Goal: Task Accomplishment & Management: Manage account settings

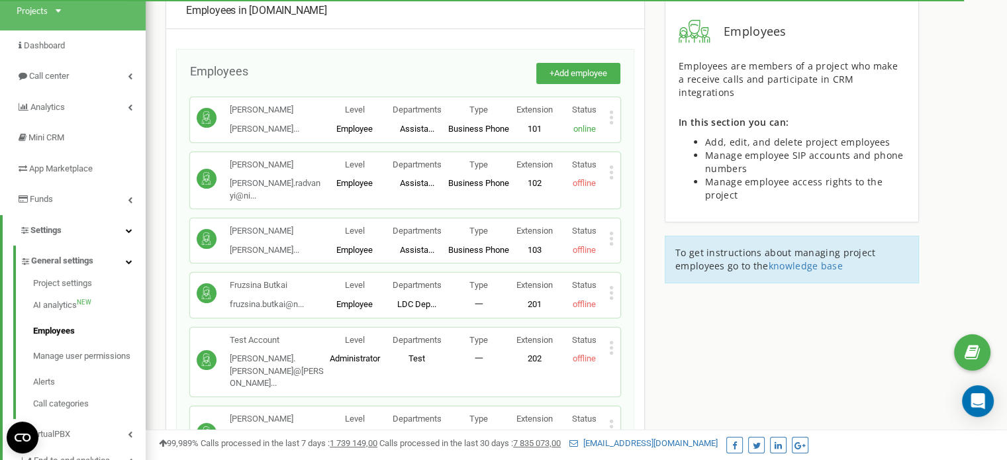
click at [609, 286] on icon at bounding box center [611, 293] width 5 height 14
click at [619, 310] on icon at bounding box center [622, 315] width 10 height 10
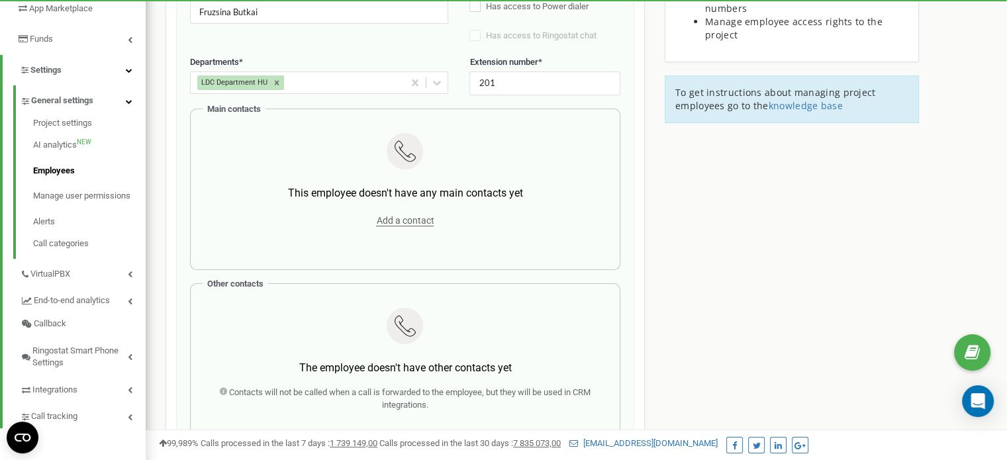
scroll to position [240, 0]
click at [398, 220] on span "Add a contact" at bounding box center [405, 221] width 58 height 11
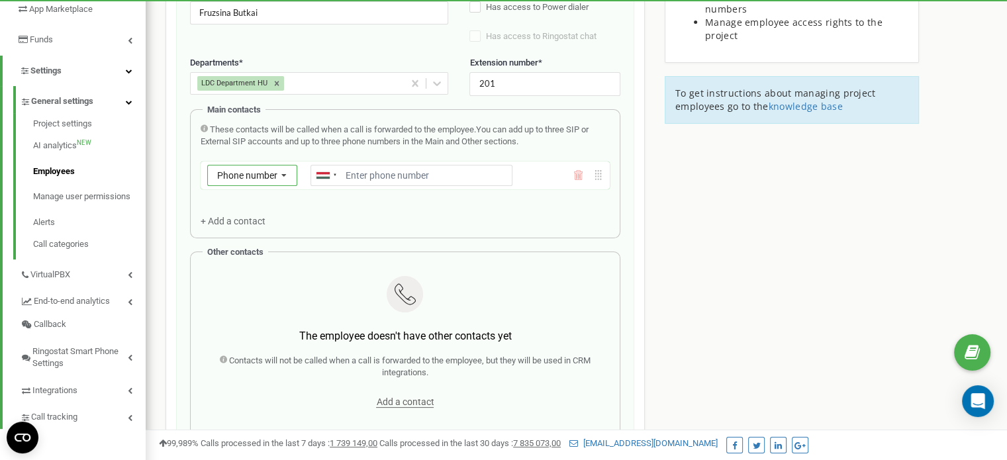
click at [271, 175] on span "Phone number" at bounding box center [247, 175] width 60 height 11
click at [263, 217] on div "SIP" at bounding box center [252, 213] width 89 height 19
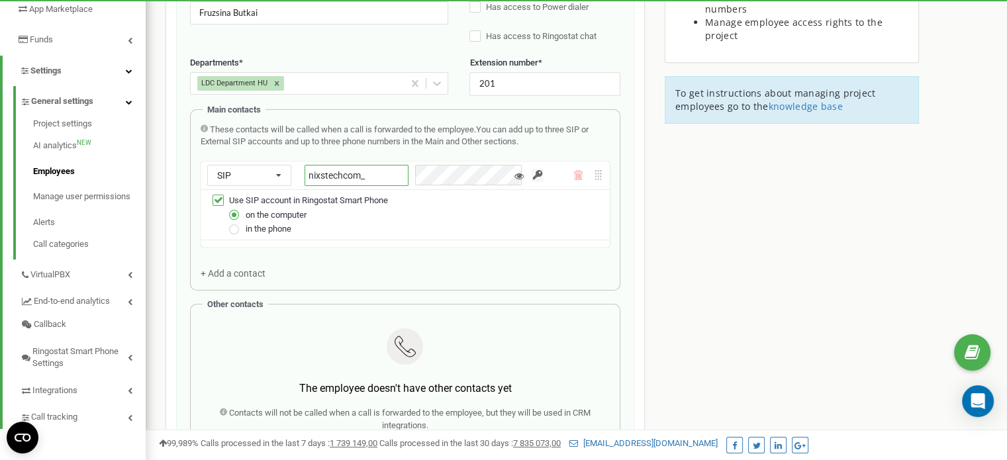
click at [363, 171] on input "nixstechcom_" at bounding box center [356, 175] width 104 height 21
click at [377, 173] on input "nixstechcom_" at bounding box center [356, 175] width 104 height 21
click at [264, 171] on div "SIP Phone number SIP External SIP" at bounding box center [249, 175] width 84 height 21
click at [262, 227] on div "External SIP" at bounding box center [249, 232] width 83 height 19
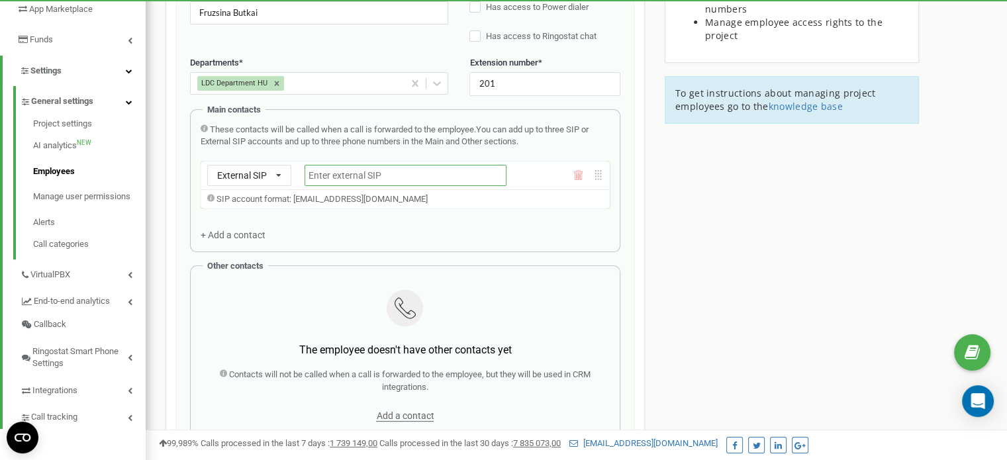
click at [342, 171] on input "text" at bounding box center [405, 175] width 202 height 21
click at [253, 173] on span "External SIP" at bounding box center [242, 175] width 50 height 11
click at [245, 209] on div "SIP" at bounding box center [249, 213] width 83 height 19
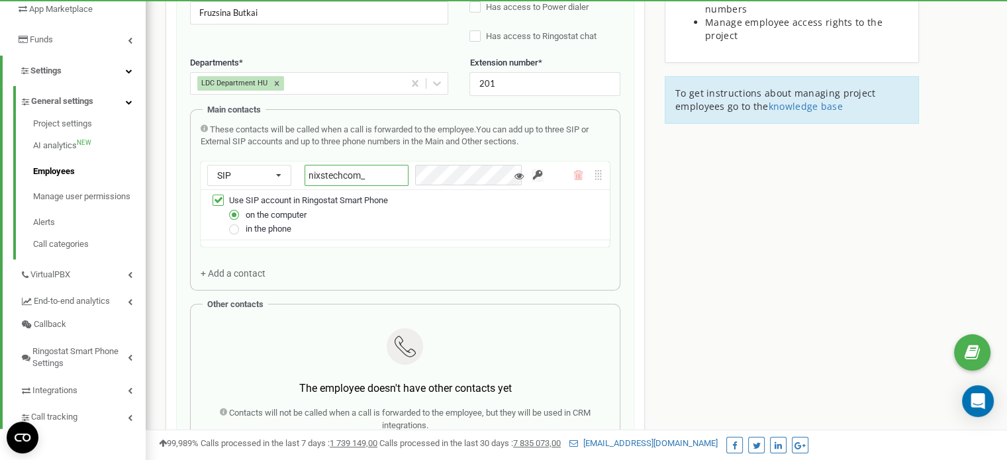
click at [396, 173] on input "nixstechcom_" at bounding box center [356, 175] width 104 height 21
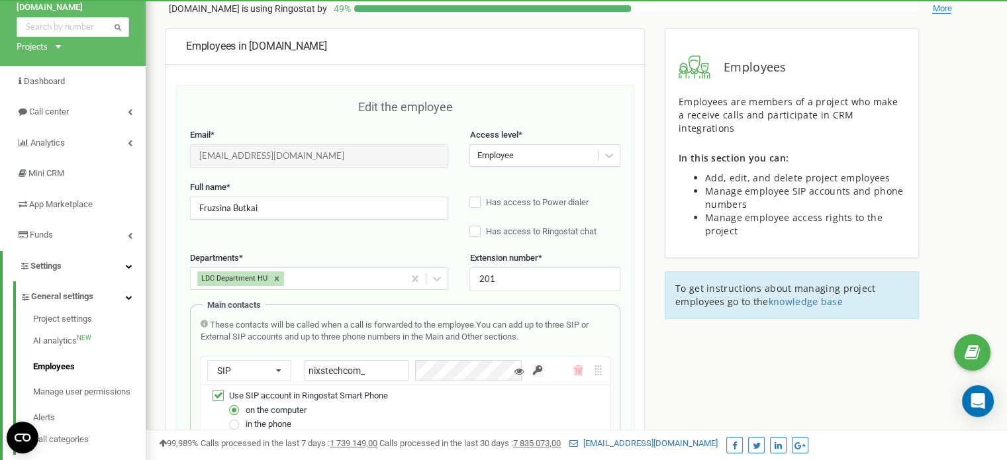
scroll to position [42, 0]
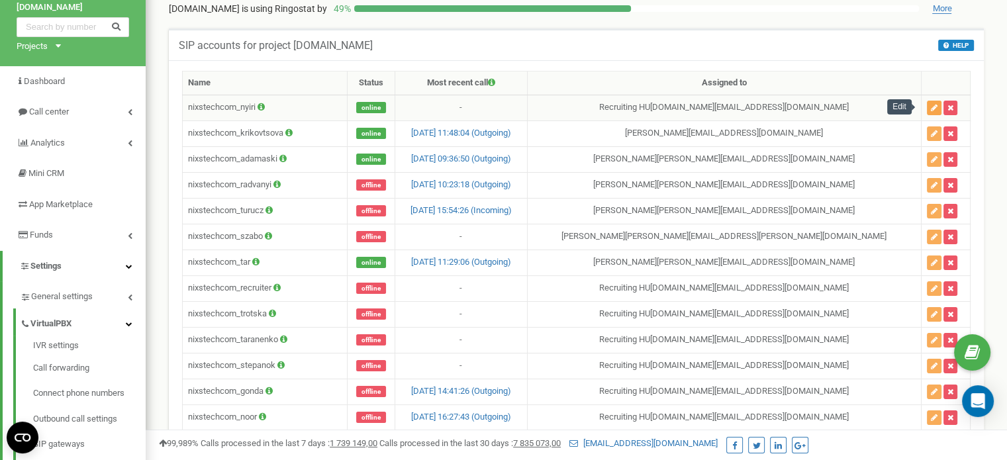
click at [930, 107] on icon "button" at bounding box center [933, 108] width 7 height 8
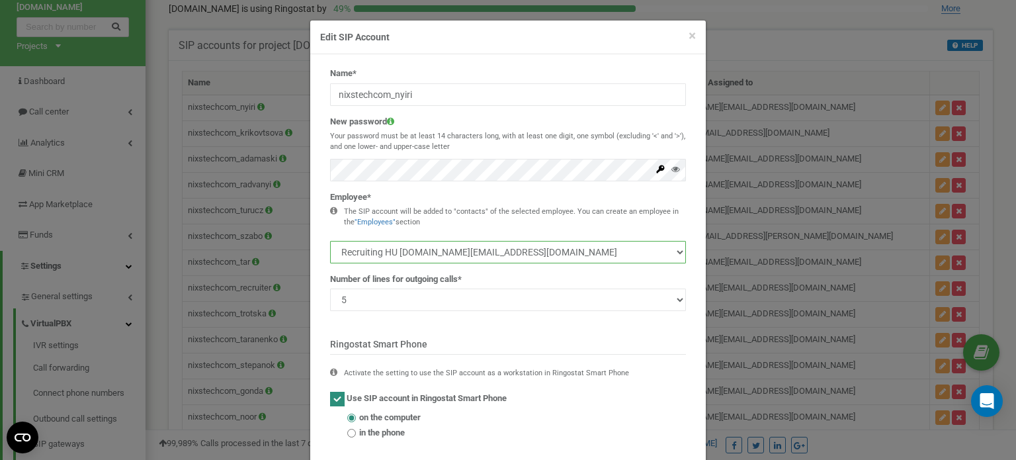
click at [598, 244] on select "Laura Аdamaski laura.adamaski@nixs.com Agnes Radvanyi agnes.radvanyi@nixs.com A…" at bounding box center [508, 252] width 356 height 22
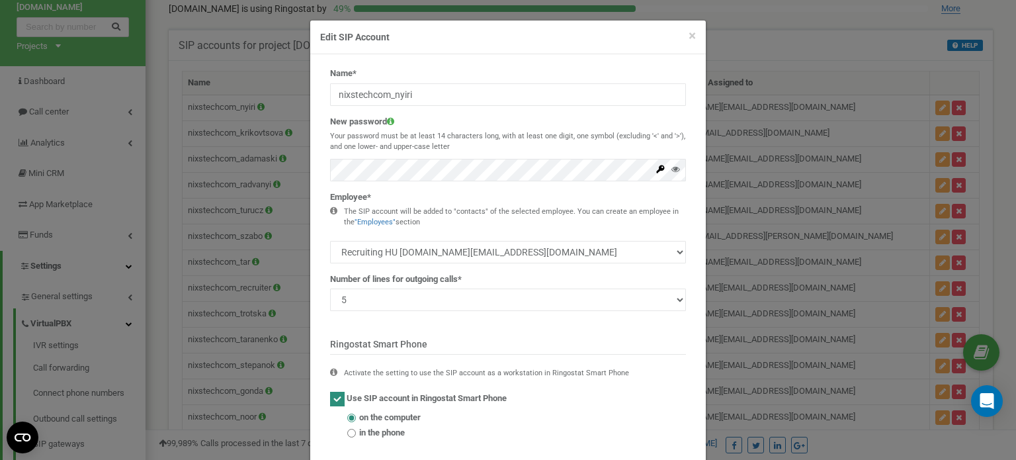
click at [312, 262] on div "Name* nixstechcom_nyiri New password Your password must be at least 14 characte…" at bounding box center [508, 261] width 396 height 415
click at [744, 236] on div "× Close Edit SIP Account Name* nixstechcom_nyiri New password Your password mus…" at bounding box center [508, 230] width 1016 height 460
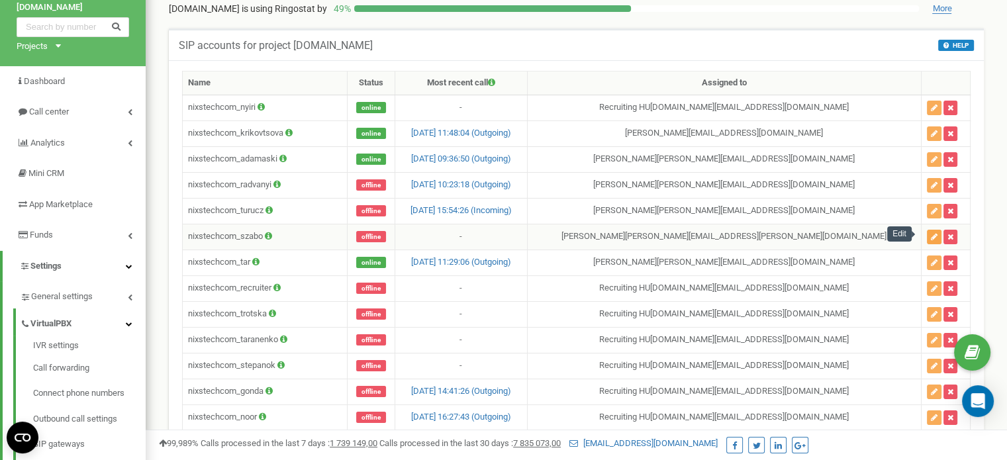
click at [930, 233] on icon "button" at bounding box center [933, 237] width 7 height 8
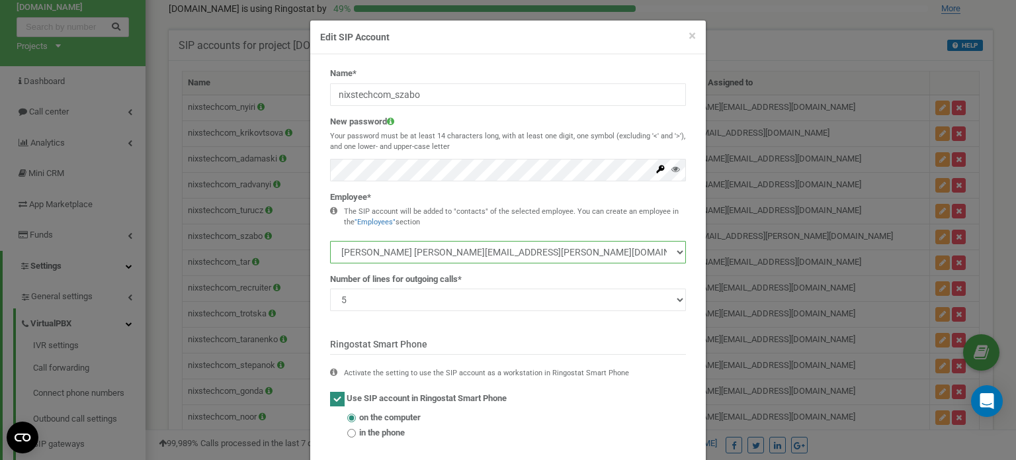
click at [478, 253] on select "Laura Аdamaski laura.adamaski@nixs.com Agnes Radvanyi agnes.radvanyi@nixs.com A…" at bounding box center [508, 252] width 356 height 22
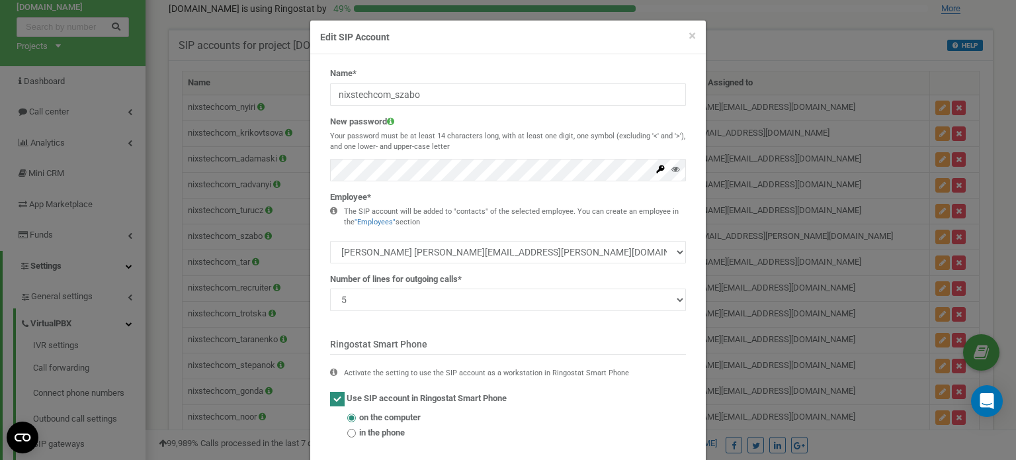
click at [774, 226] on div "× Close Edit SIP Account Name* nixstechcom_szabo New password Your password mus…" at bounding box center [508, 230] width 1016 height 460
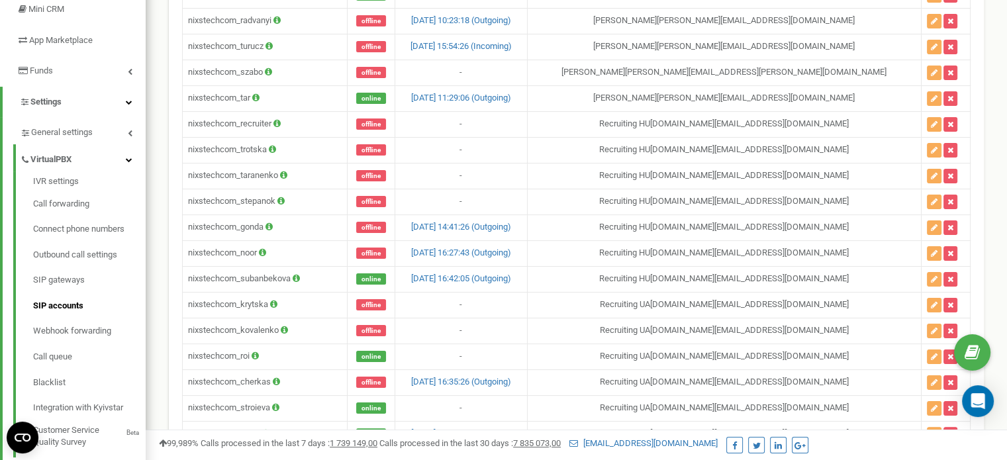
scroll to position [210, 0]
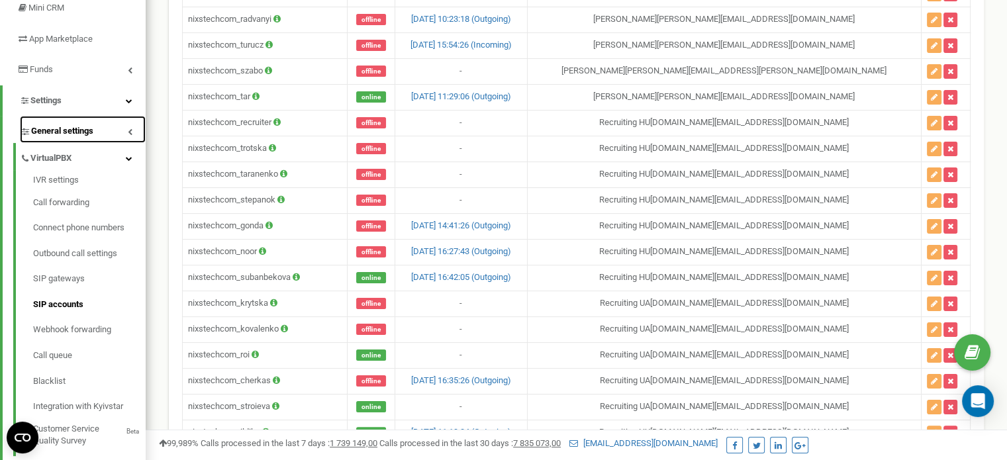
click at [89, 122] on link "General settings" at bounding box center [83, 129] width 126 height 27
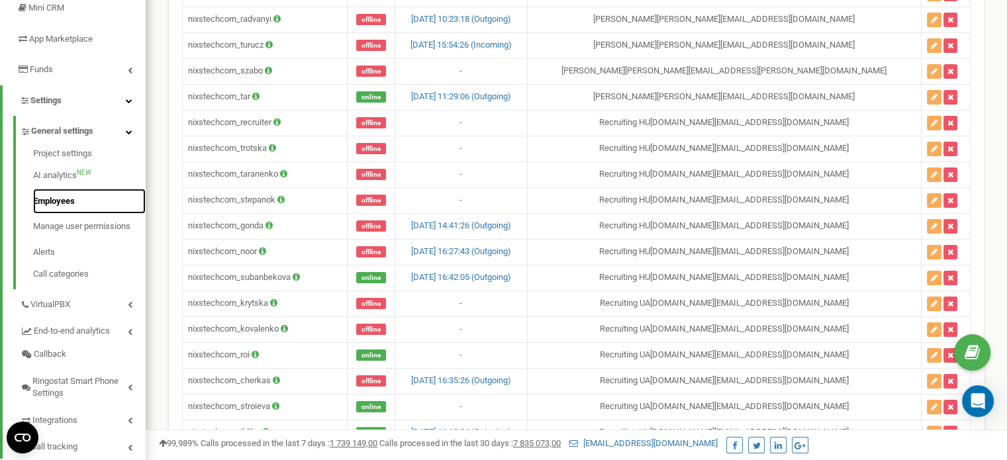
click at [73, 196] on link "Employees" at bounding box center [89, 202] width 112 height 26
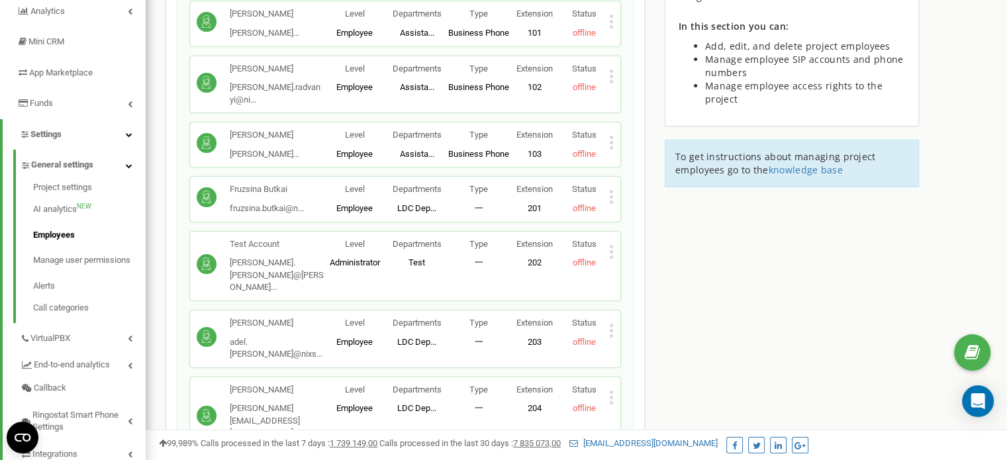
scroll to position [177, 0]
click at [611, 390] on icon at bounding box center [611, 397] width 5 height 14
click at [627, 414] on span "Edit" at bounding box center [637, 418] width 21 height 9
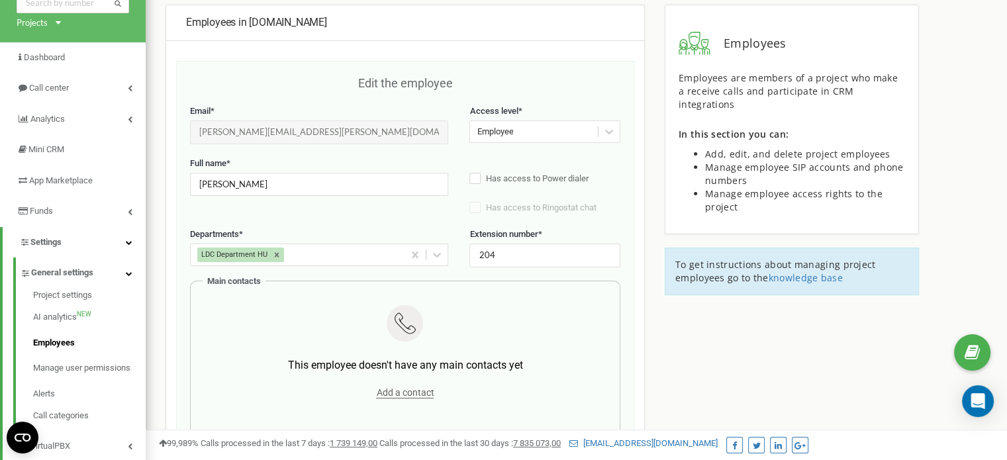
scroll to position [34, 0]
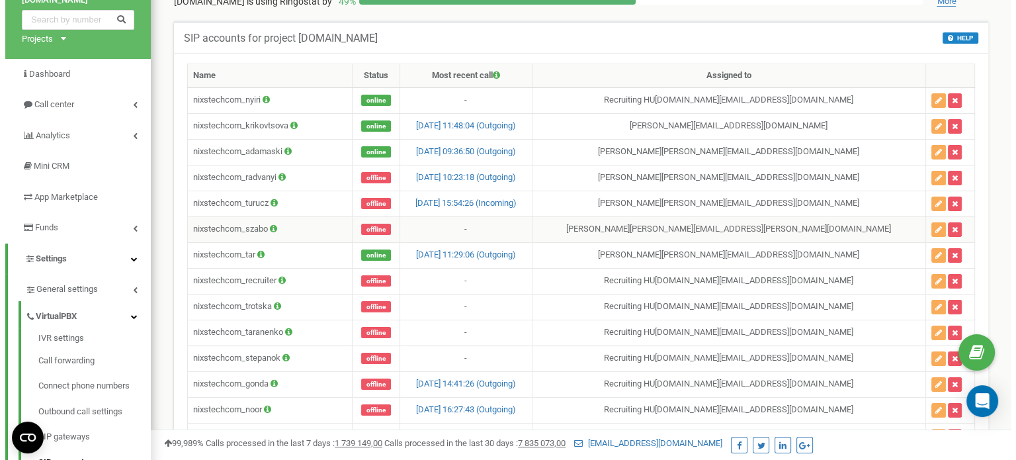
scroll to position [52, 0]
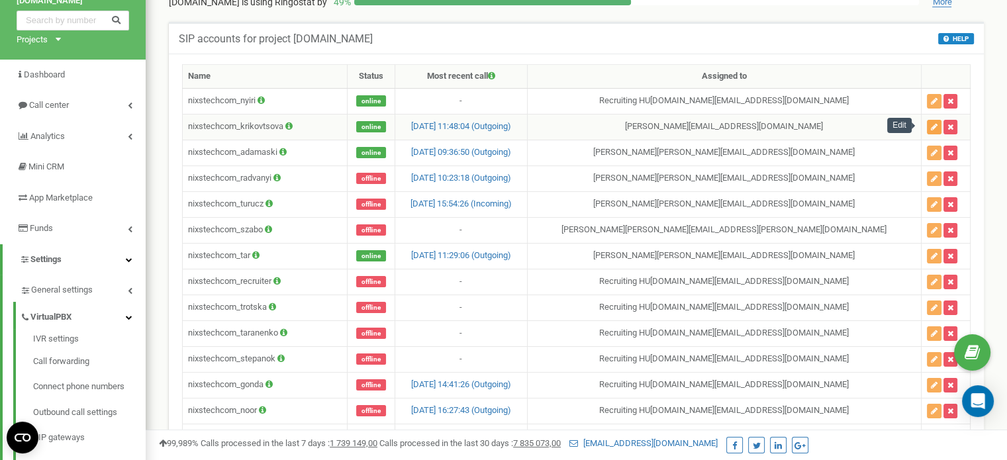
click at [930, 123] on icon "button" at bounding box center [933, 127] width 7 height 8
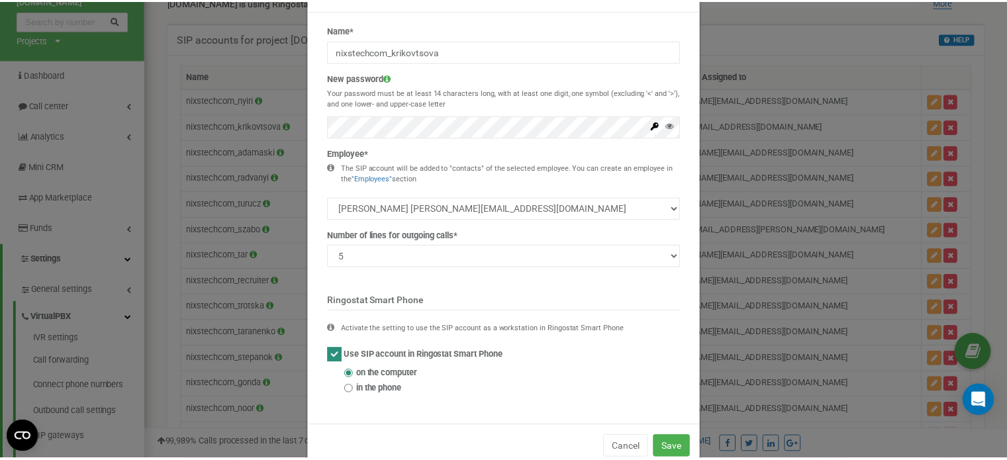
scroll to position [0, 0]
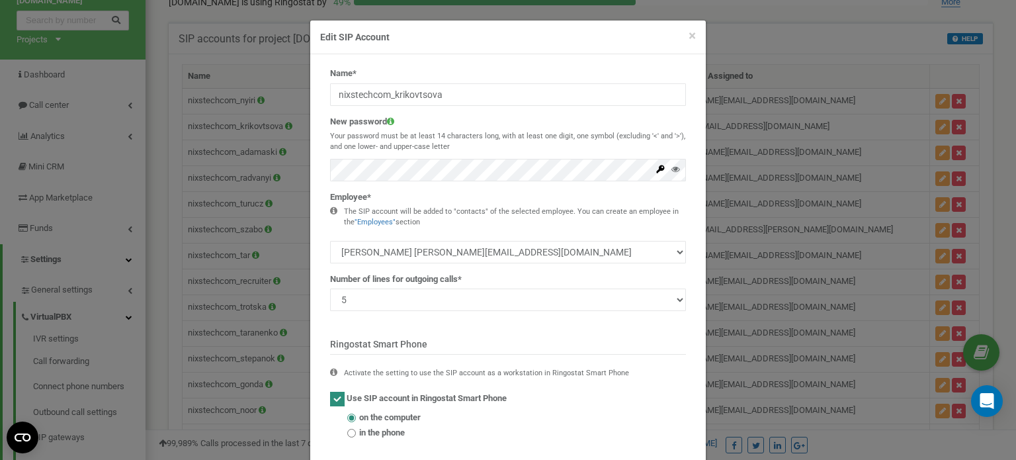
click at [729, 40] on div "× Close Edit SIP Account Name* nixstechcom_krikovtsova New password Your passwo…" at bounding box center [508, 230] width 1016 height 460
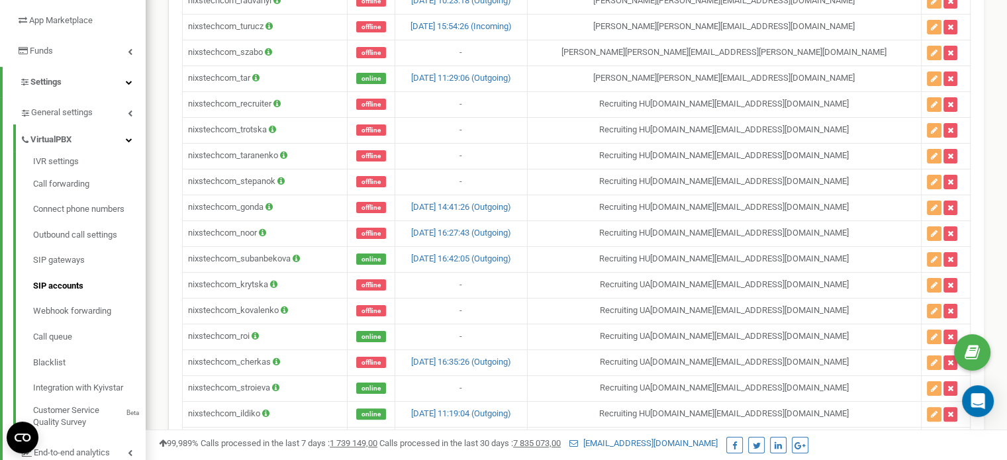
scroll to position [228, 0]
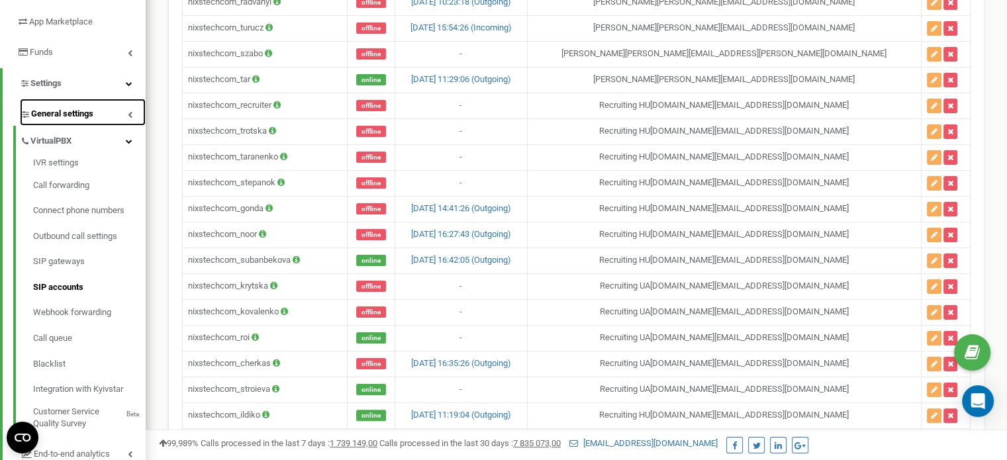
click at [79, 118] on span "General settings" at bounding box center [62, 114] width 62 height 13
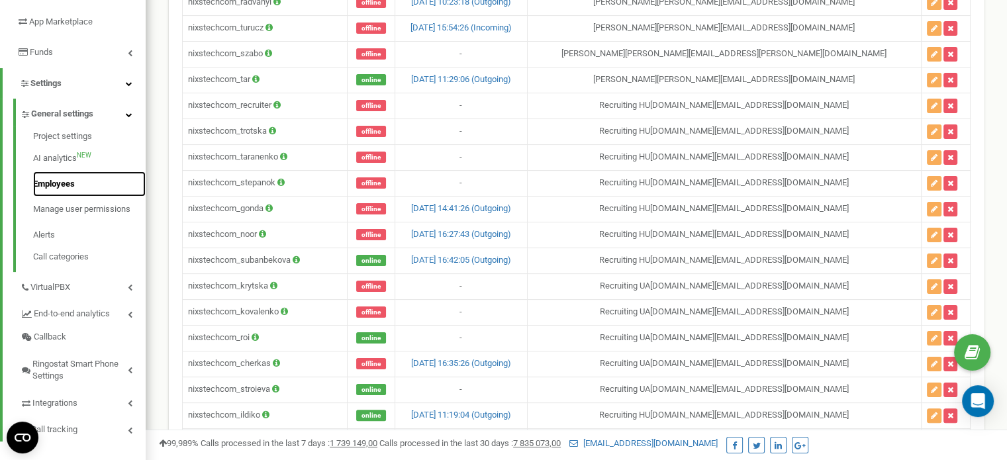
click at [66, 187] on link "Employees" at bounding box center [89, 184] width 112 height 26
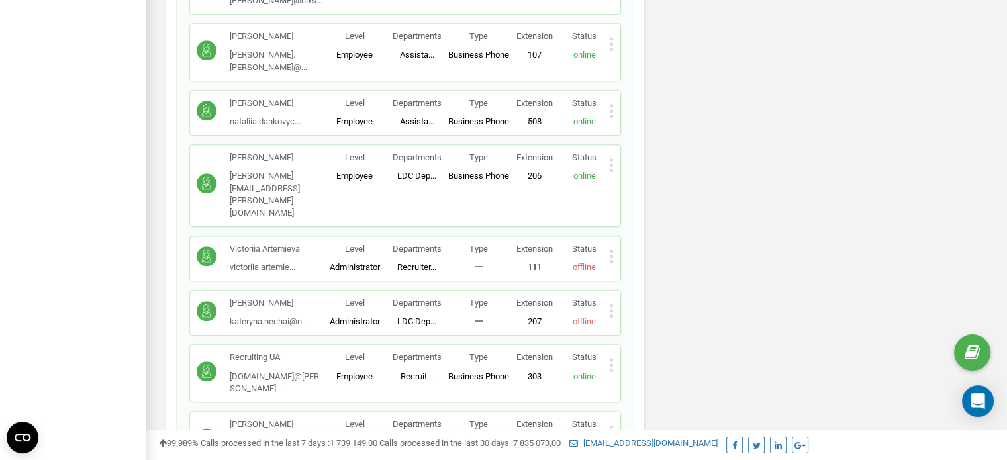
scroll to position [1523, 0]
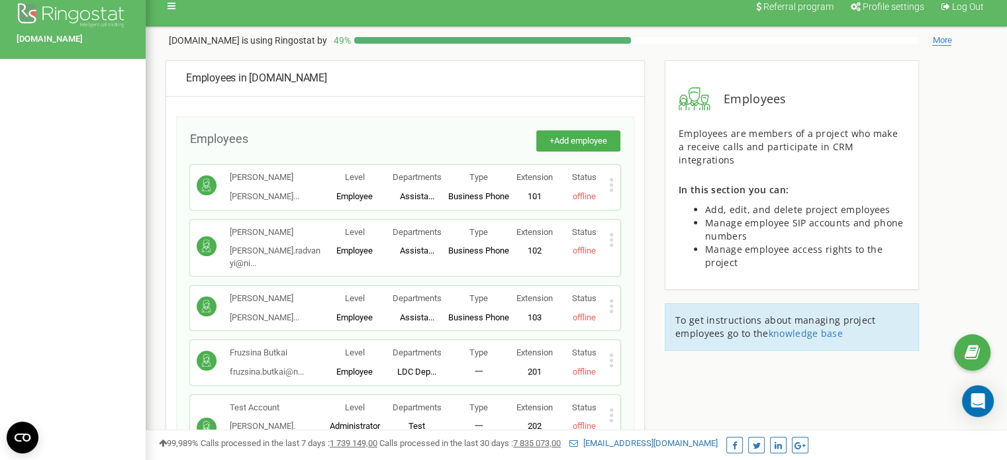
scroll to position [0, 0]
